Goal: Information Seeking & Learning: Learn about a topic

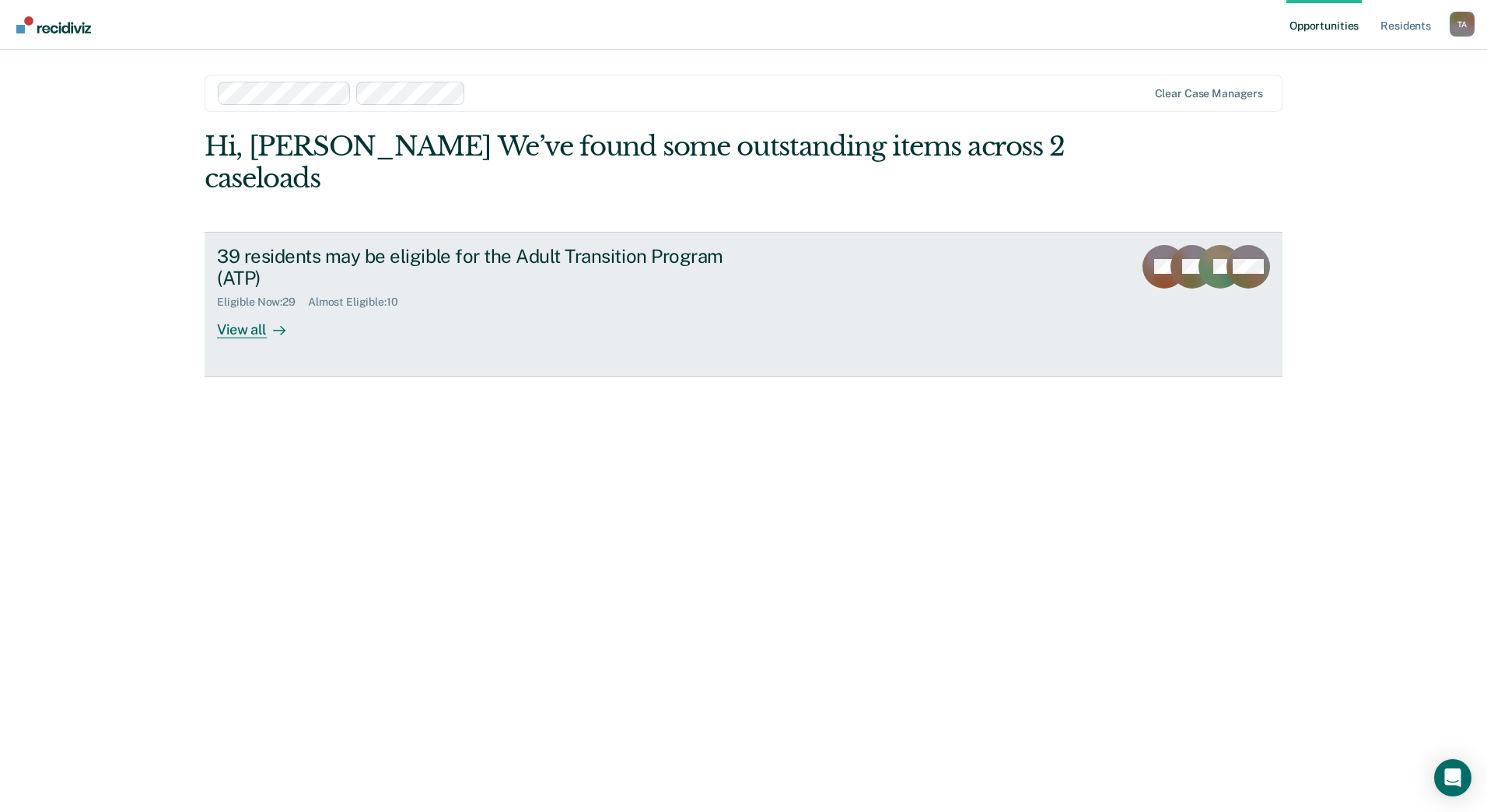
click at [252, 330] on div "View all" at bounding box center [260, 324] width 87 height 30
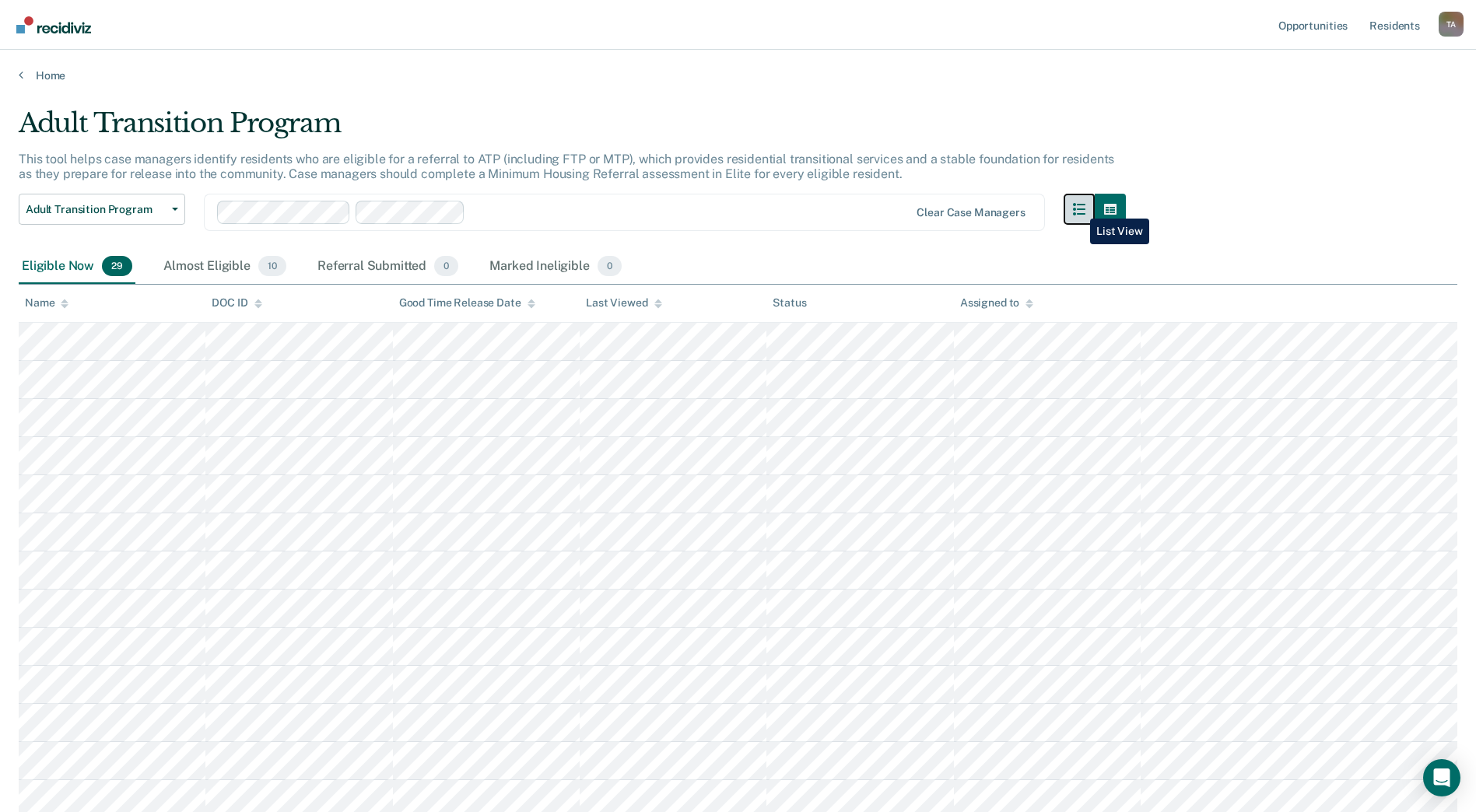
click at [1079, 207] on button "button" at bounding box center [1079, 209] width 31 height 31
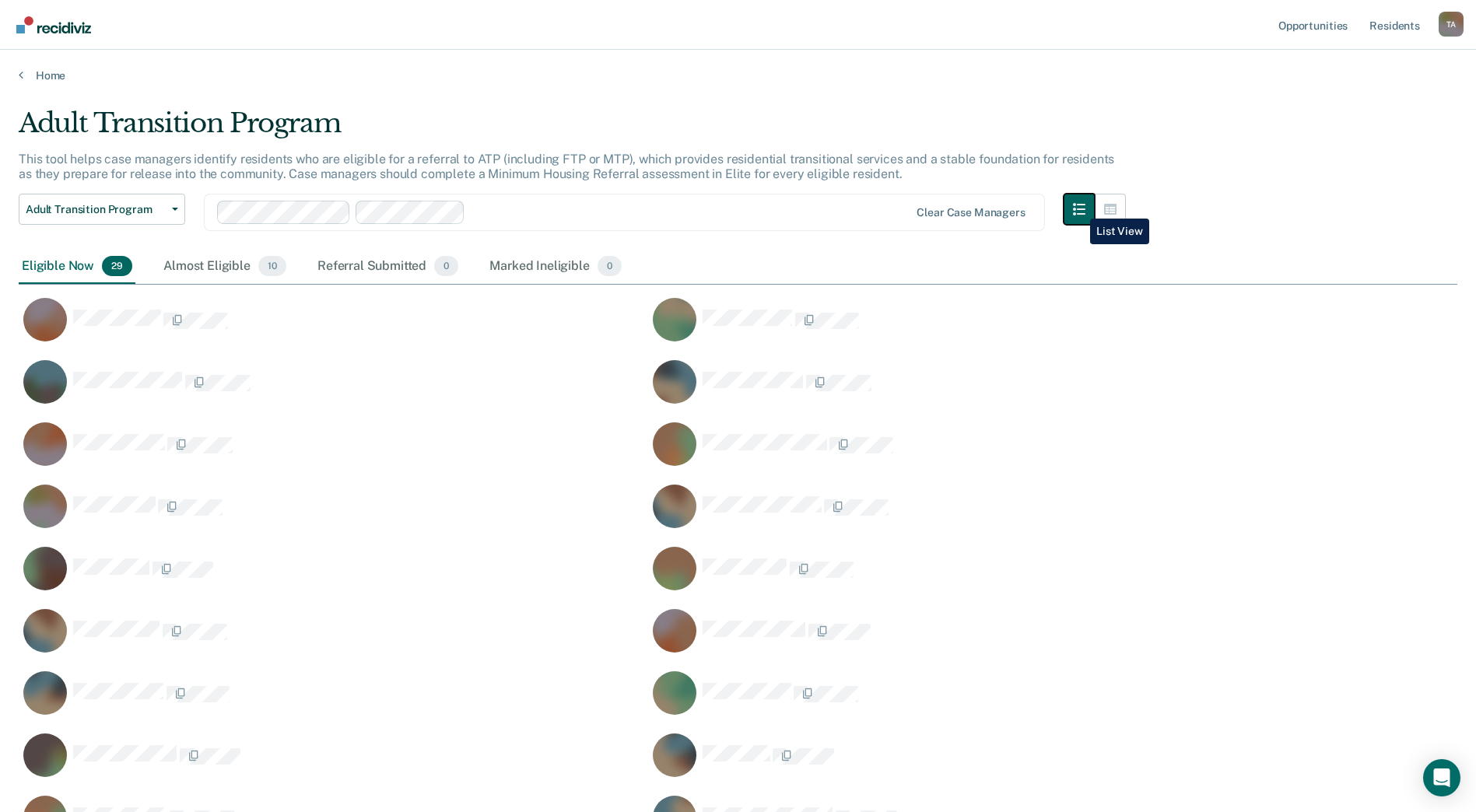
scroll to position [1106, 1427]
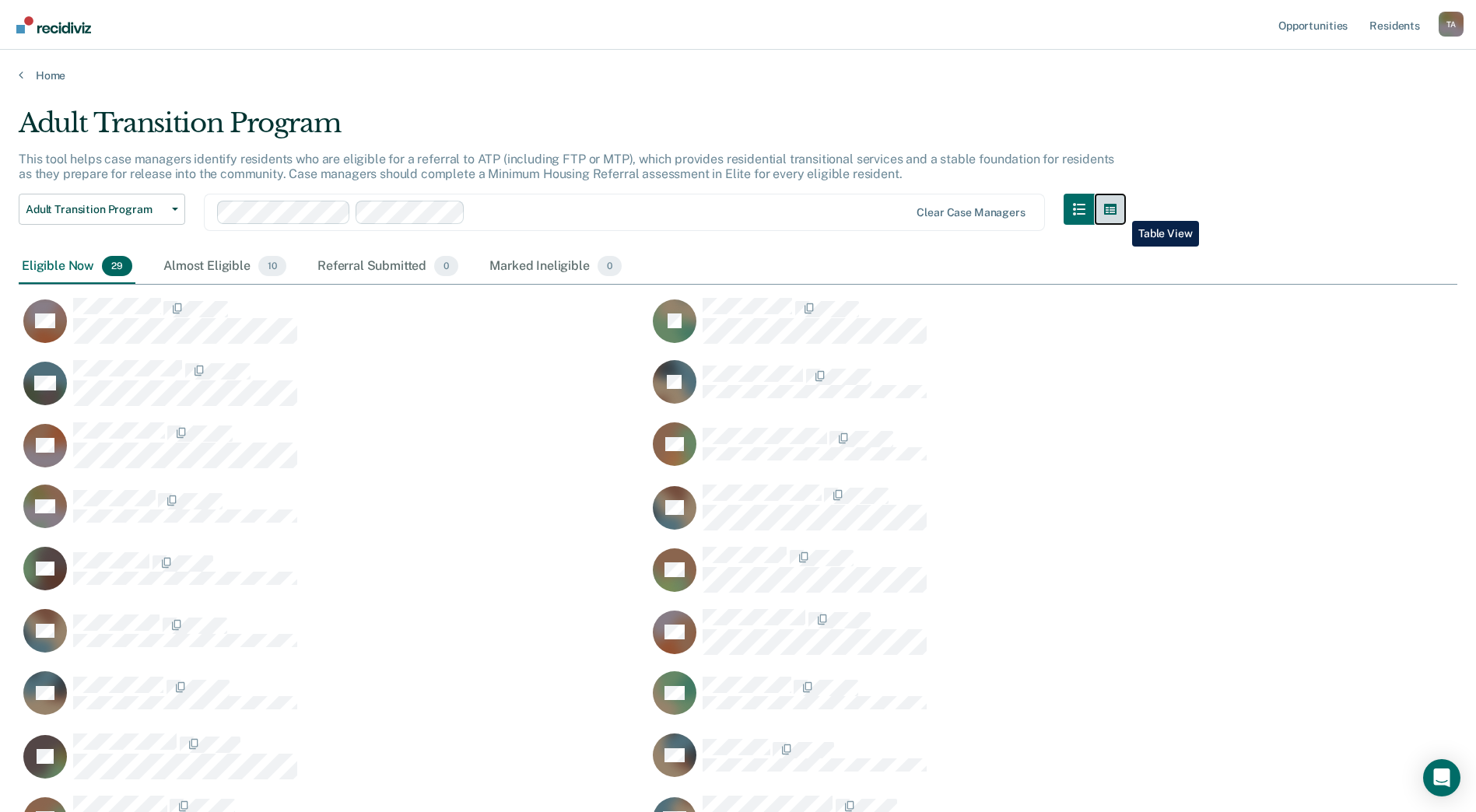
click at [1117, 209] on icon "button" at bounding box center [1110, 209] width 12 height 12
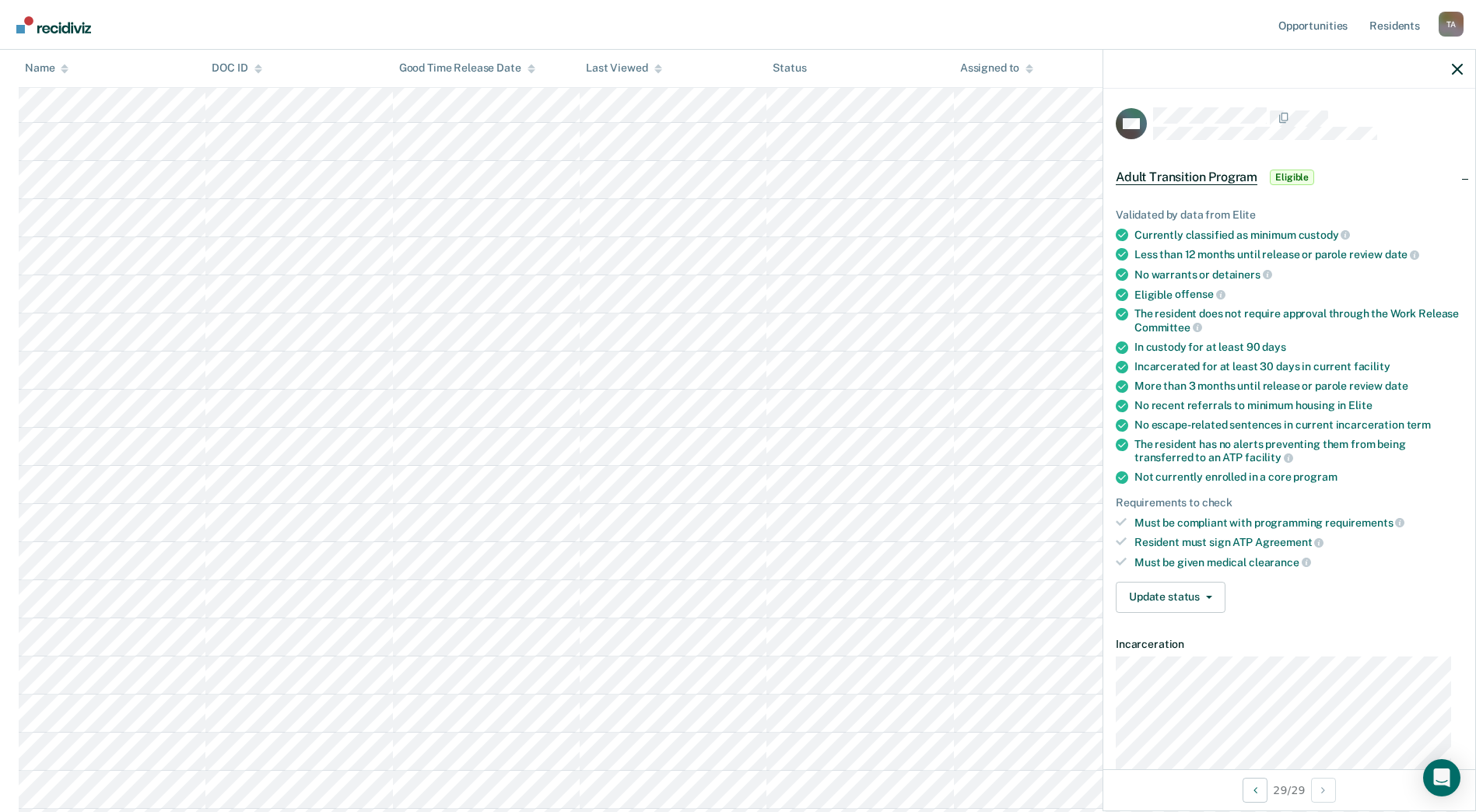
scroll to position [495, 0]
